Goal: Transaction & Acquisition: Purchase product/service

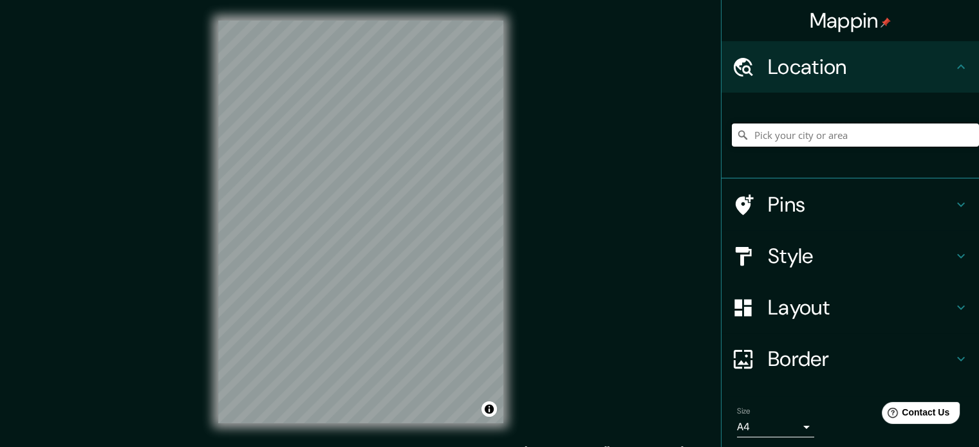
click at [734, 126] on input "Pick your city or area" at bounding box center [855, 135] width 247 height 23
type input "a"
type input "Paita, [GEOGRAPHIC_DATA], [GEOGRAPHIC_DATA]"
click at [734, 253] on h4 "Style" at bounding box center [860, 256] width 185 height 26
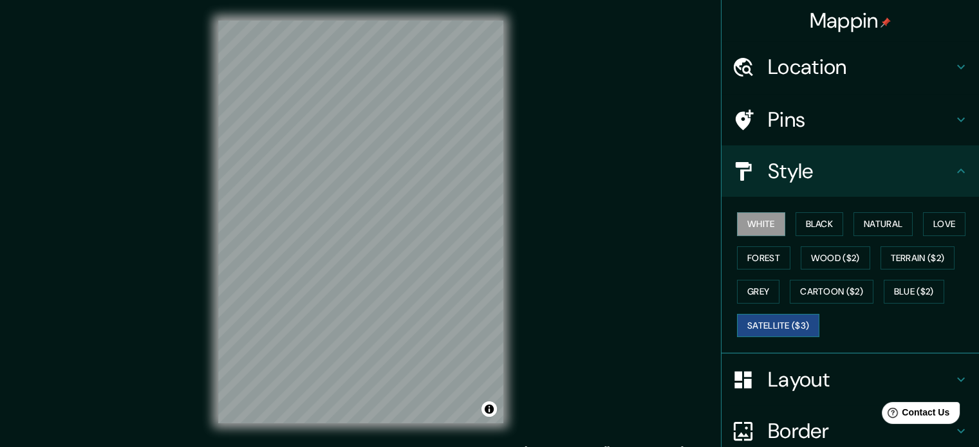
click at [734, 328] on button "Satellite ($3)" at bounding box center [778, 326] width 82 height 24
click at [734, 230] on button "White" at bounding box center [761, 224] width 48 height 24
click at [734, 216] on button "Black" at bounding box center [820, 224] width 48 height 24
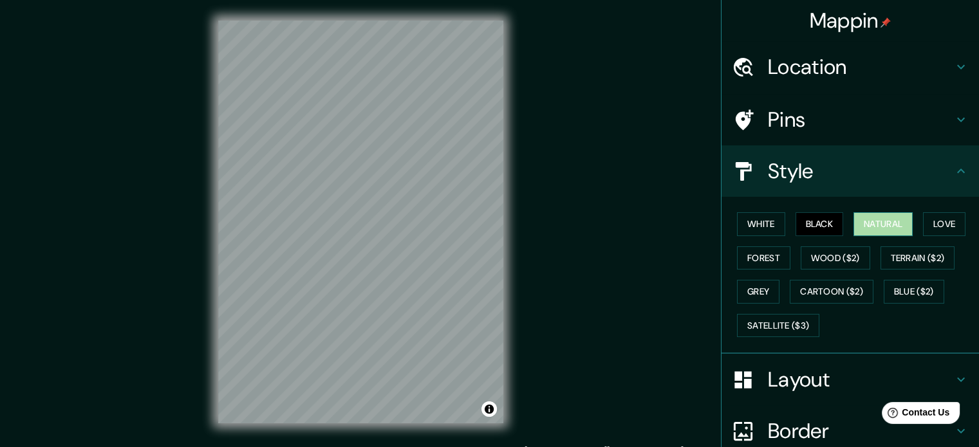
click at [734, 218] on button "Natural" at bounding box center [883, 224] width 59 height 24
click at [734, 226] on button "Love" at bounding box center [944, 224] width 42 height 24
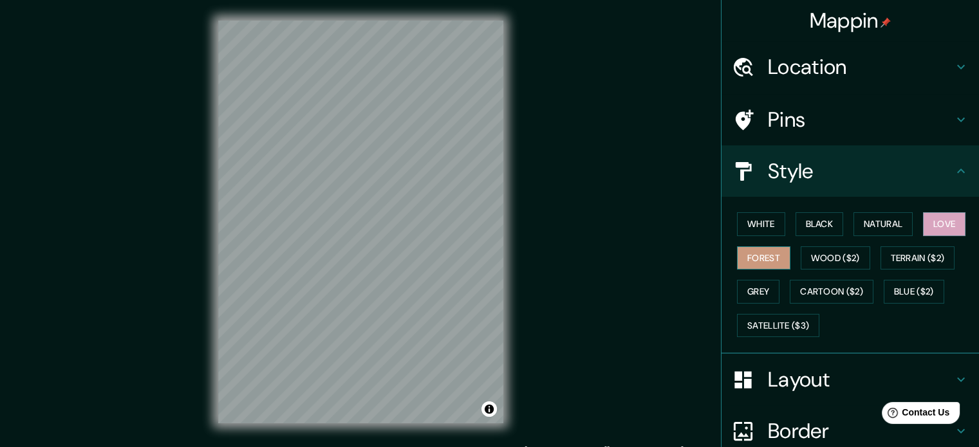
click at [734, 261] on button "Forest" at bounding box center [763, 259] width 53 height 24
click at [734, 254] on button "Wood ($2)" at bounding box center [836, 259] width 70 height 24
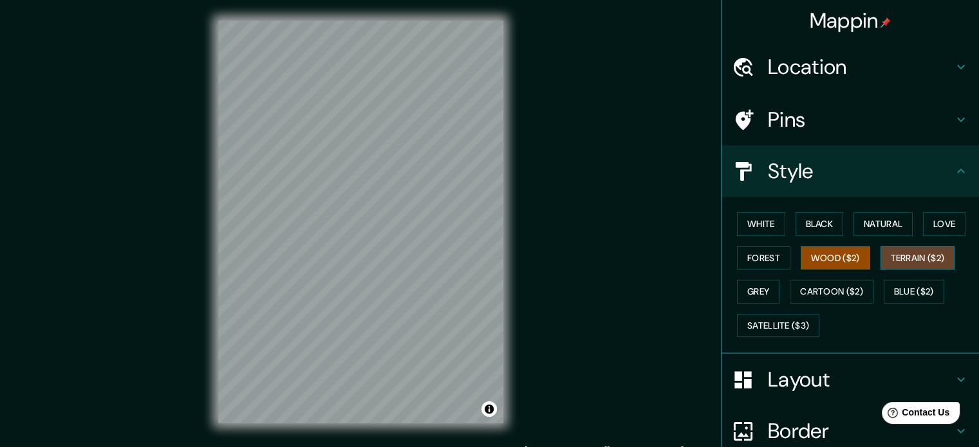
click at [734, 261] on button "Terrain ($2)" at bounding box center [918, 259] width 75 height 24
click at [734, 298] on button "Grey" at bounding box center [758, 292] width 42 height 24
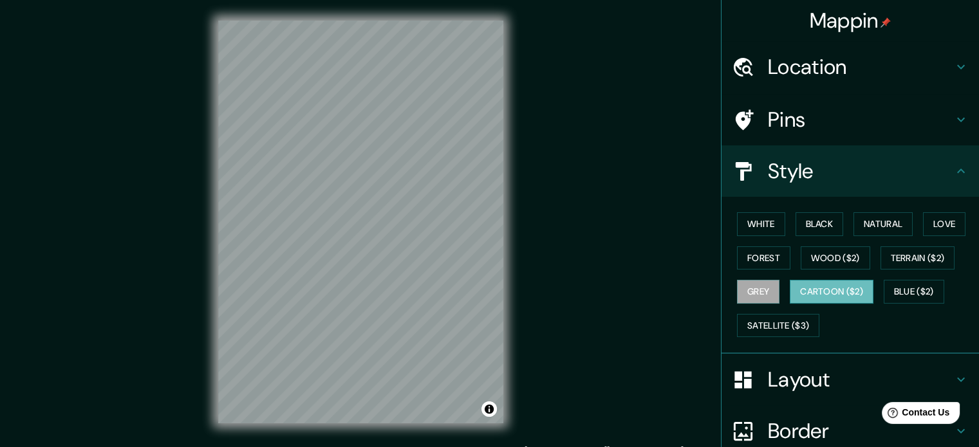
click at [734, 290] on button "Cartoon ($2)" at bounding box center [832, 292] width 84 height 24
click at [734, 291] on button "Blue ($2)" at bounding box center [914, 292] width 61 height 24
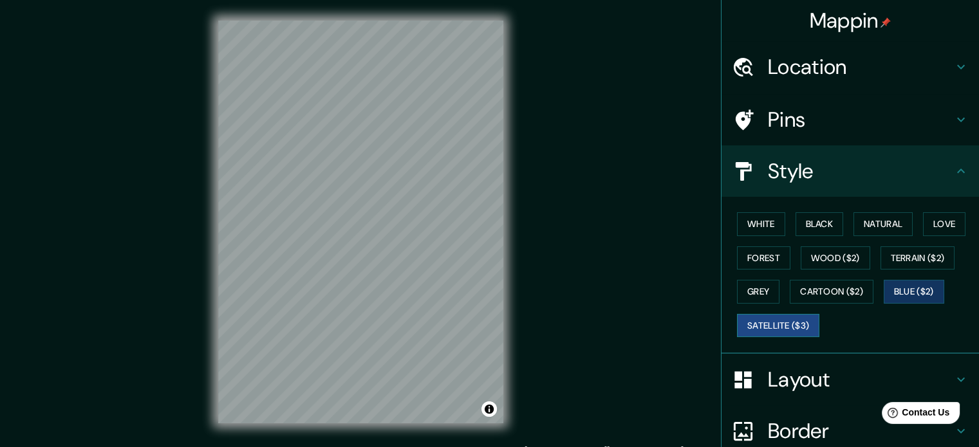
click at [734, 320] on button "Satellite ($3)" at bounding box center [778, 326] width 82 height 24
click at [734, 220] on button "White" at bounding box center [761, 224] width 48 height 24
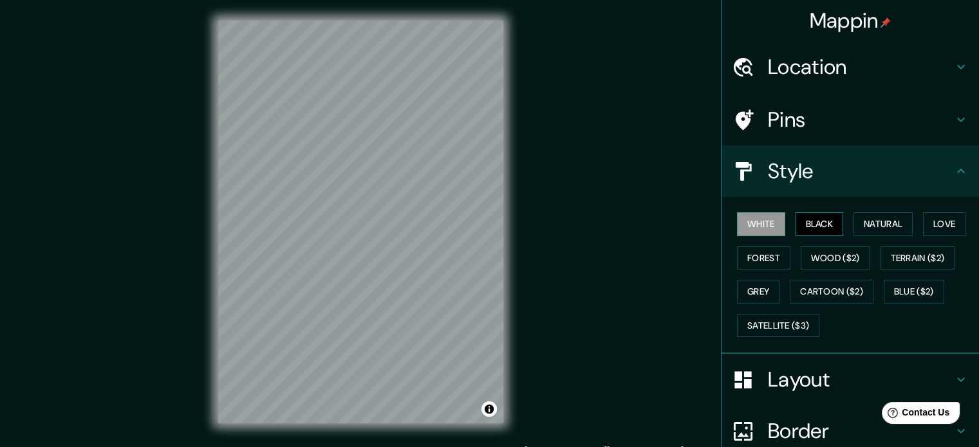
click at [734, 223] on button "Black" at bounding box center [820, 224] width 48 height 24
click at [734, 230] on button "White" at bounding box center [761, 224] width 48 height 24
click at [734, 226] on button "Natural" at bounding box center [883, 224] width 59 height 24
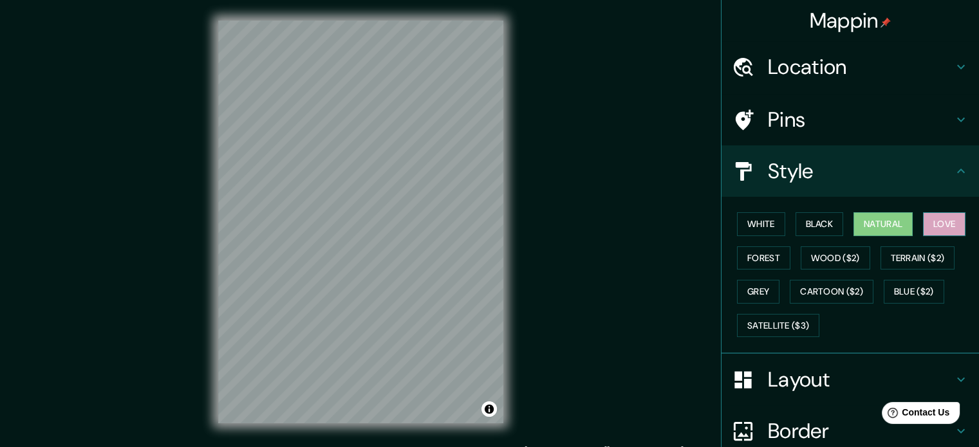
click at [734, 229] on button "Love" at bounding box center [944, 224] width 42 height 24
click at [734, 249] on button "Forest" at bounding box center [763, 259] width 53 height 24
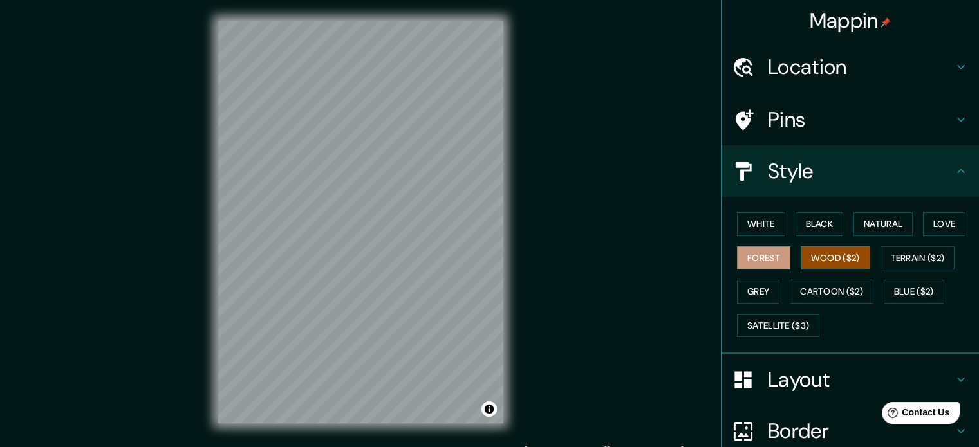
click at [734, 250] on button "Wood ($2)" at bounding box center [836, 259] width 70 height 24
click at [734, 259] on button "Terrain ($2)" at bounding box center [918, 259] width 75 height 24
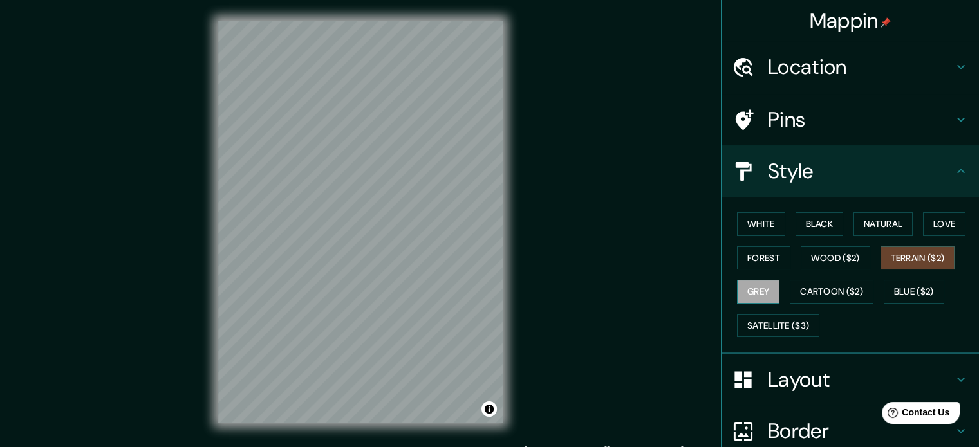
click at [734, 291] on button "Grey" at bounding box center [758, 292] width 42 height 24
click at [734, 283] on button "Cartoon ($2)" at bounding box center [832, 292] width 84 height 24
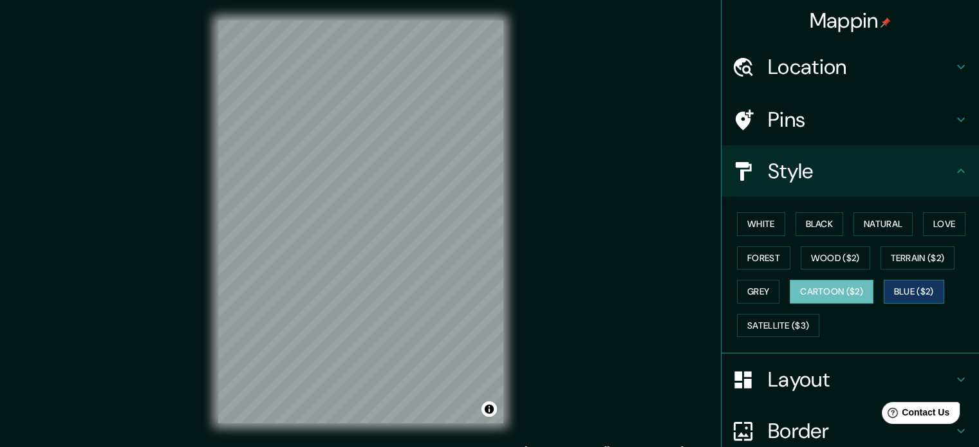
click at [734, 291] on button "Blue ($2)" at bounding box center [914, 292] width 61 height 24
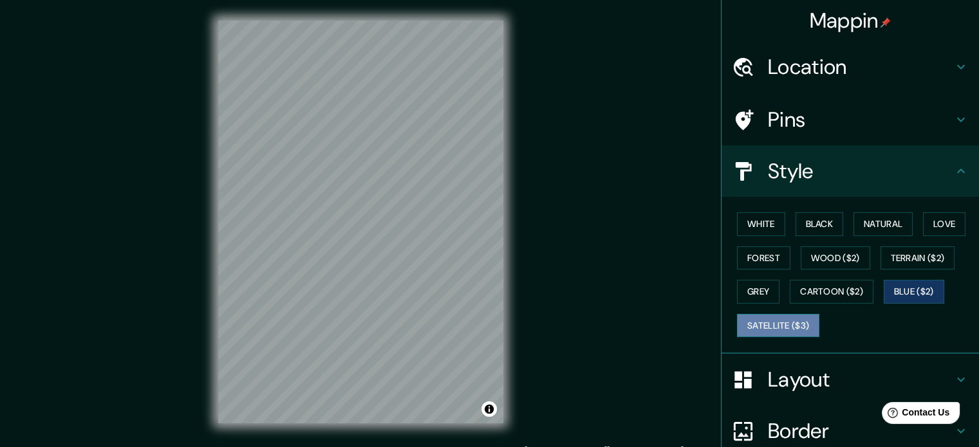
click at [734, 326] on button "Satellite ($3)" at bounding box center [778, 326] width 82 height 24
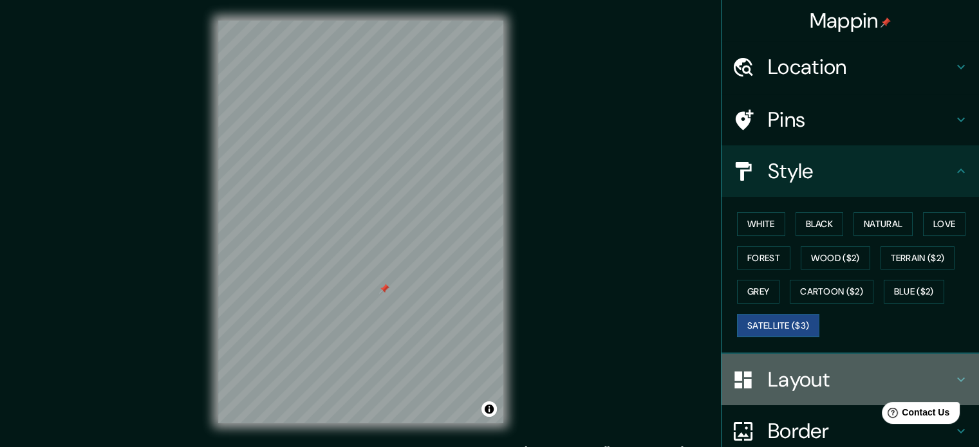
click at [734, 393] on div "Layout" at bounding box center [850, 379] width 257 height 51
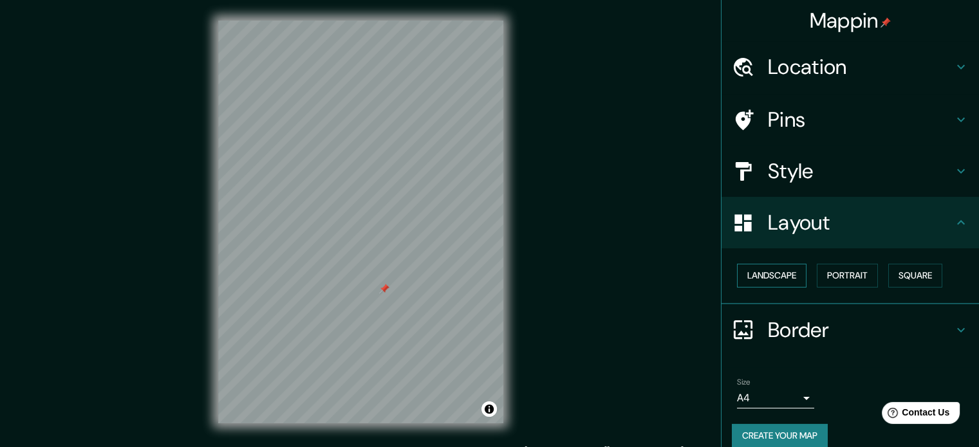
click at [734, 280] on button "Landscape" at bounding box center [772, 276] width 70 height 24
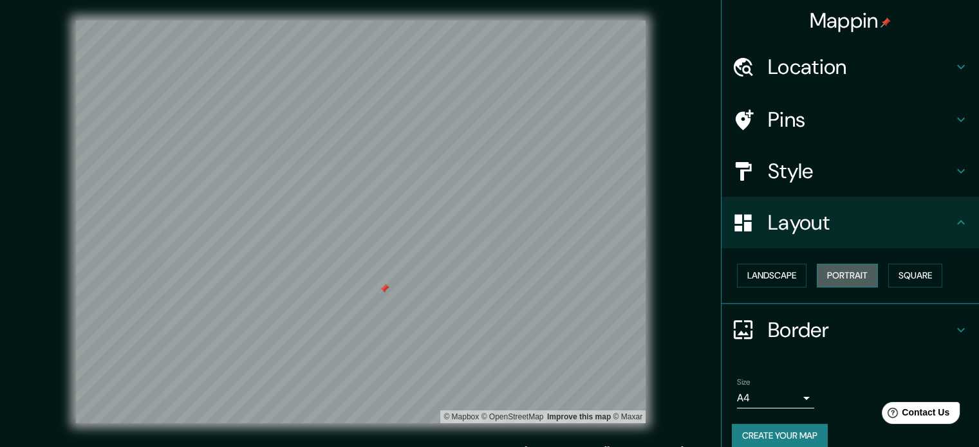
click at [734, 265] on button "Portrait" at bounding box center [847, 276] width 61 height 24
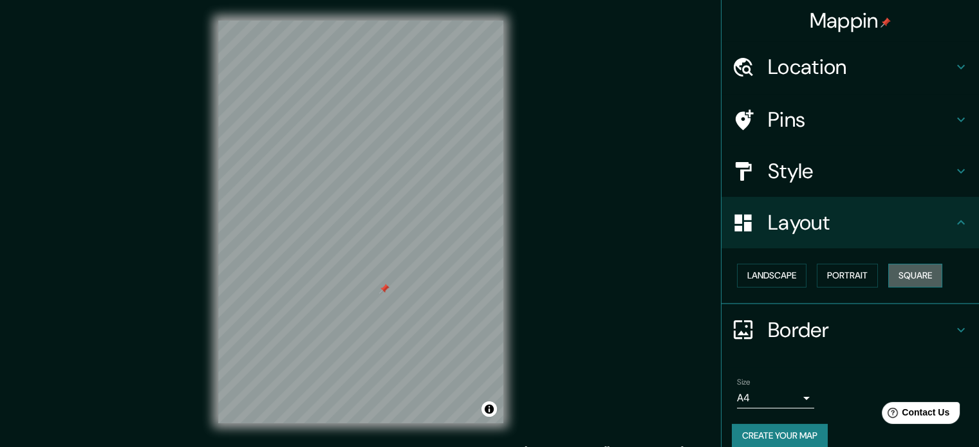
click at [734, 277] on button "Square" at bounding box center [915, 276] width 54 height 24
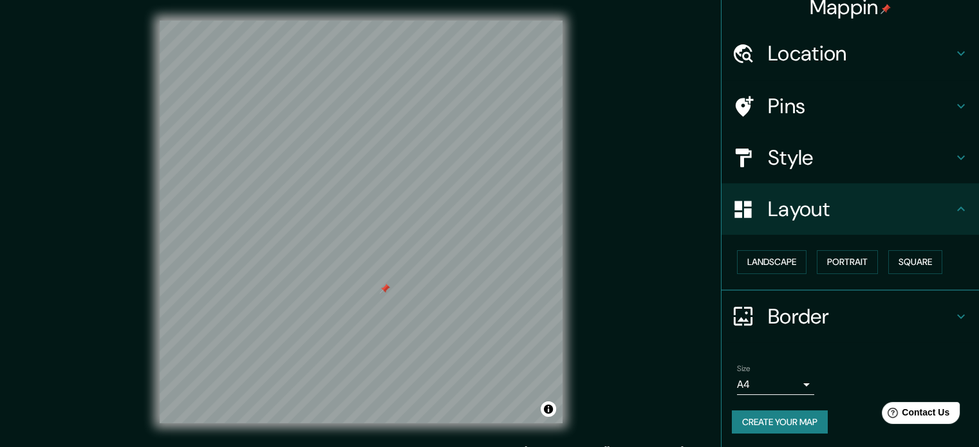
scroll to position [14, 0]
click at [734, 414] on button "Create your map" at bounding box center [780, 422] width 96 height 24
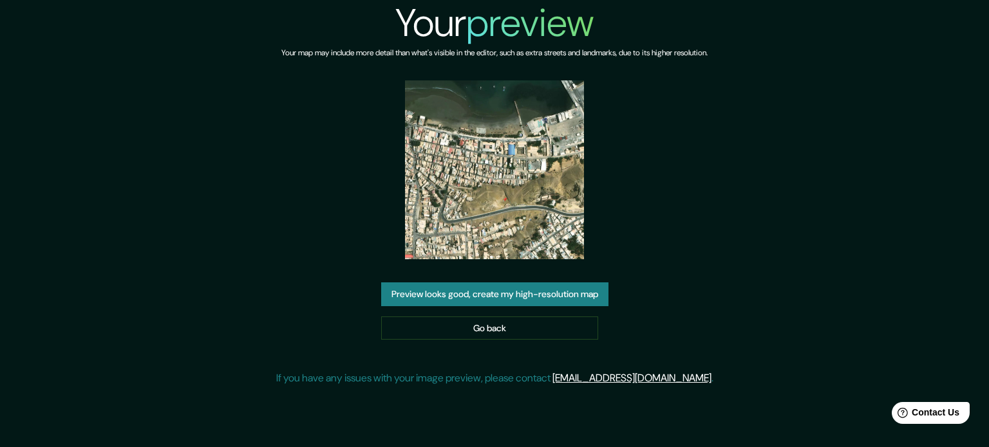
click at [516, 289] on button "Preview looks good, create my high-resolution map" at bounding box center [494, 295] width 227 height 24
click at [537, 172] on img at bounding box center [494, 169] width 179 height 179
click at [467, 155] on img at bounding box center [494, 169] width 179 height 179
